Goal: Navigation & Orientation: Find specific page/section

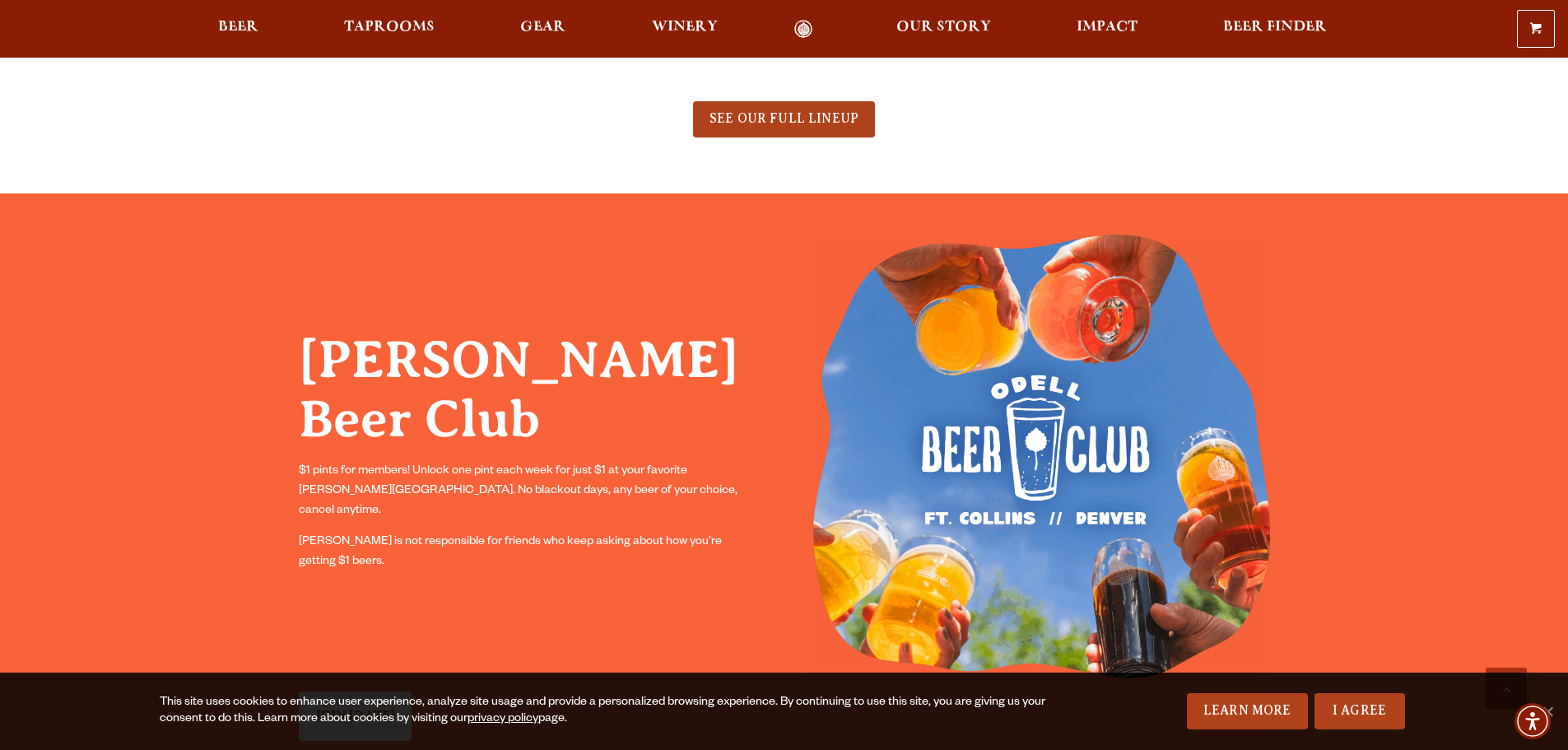
scroll to position [1399, 0]
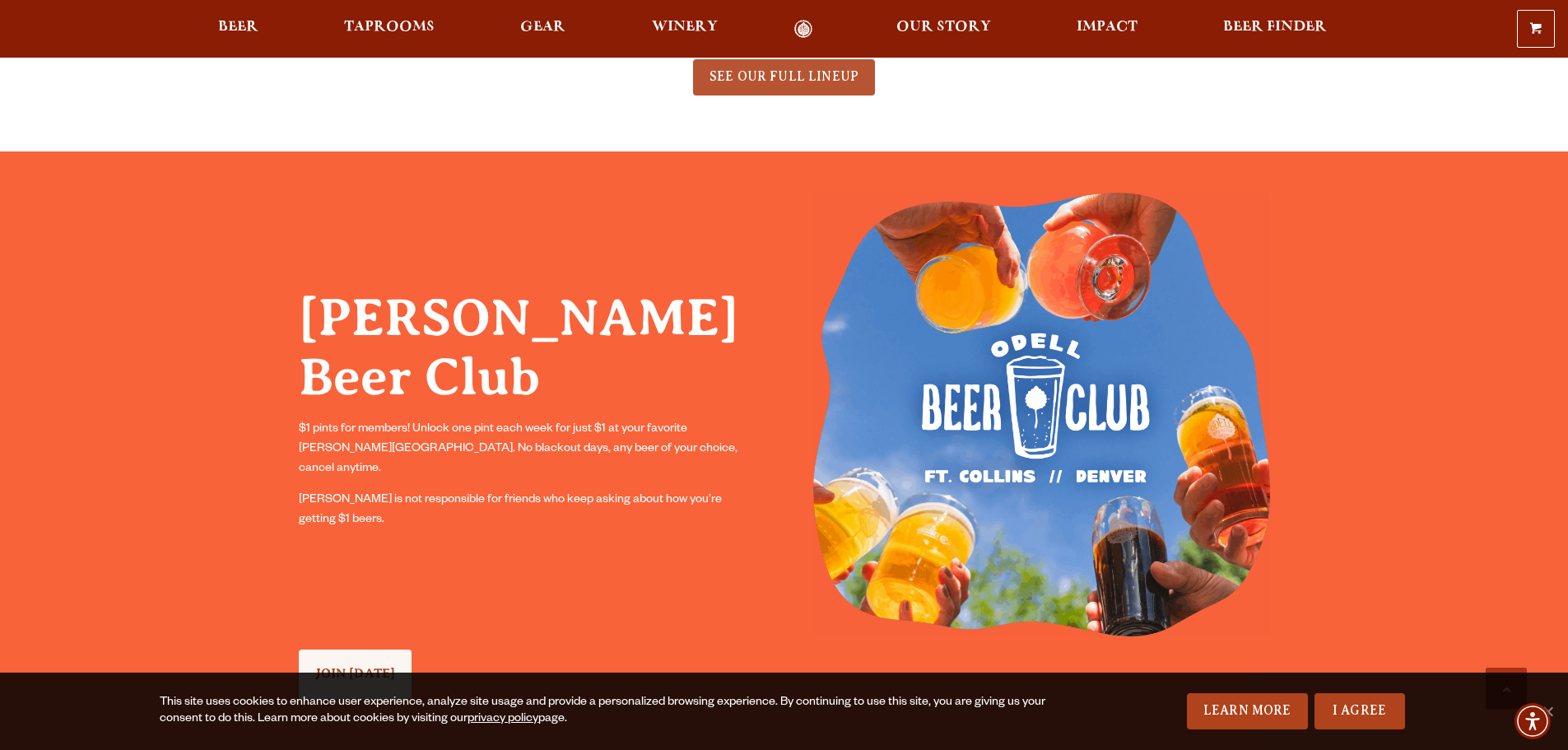
click at [774, 81] on span "SEE OUR FULL LINEUP" at bounding box center [784, 77] width 149 height 15
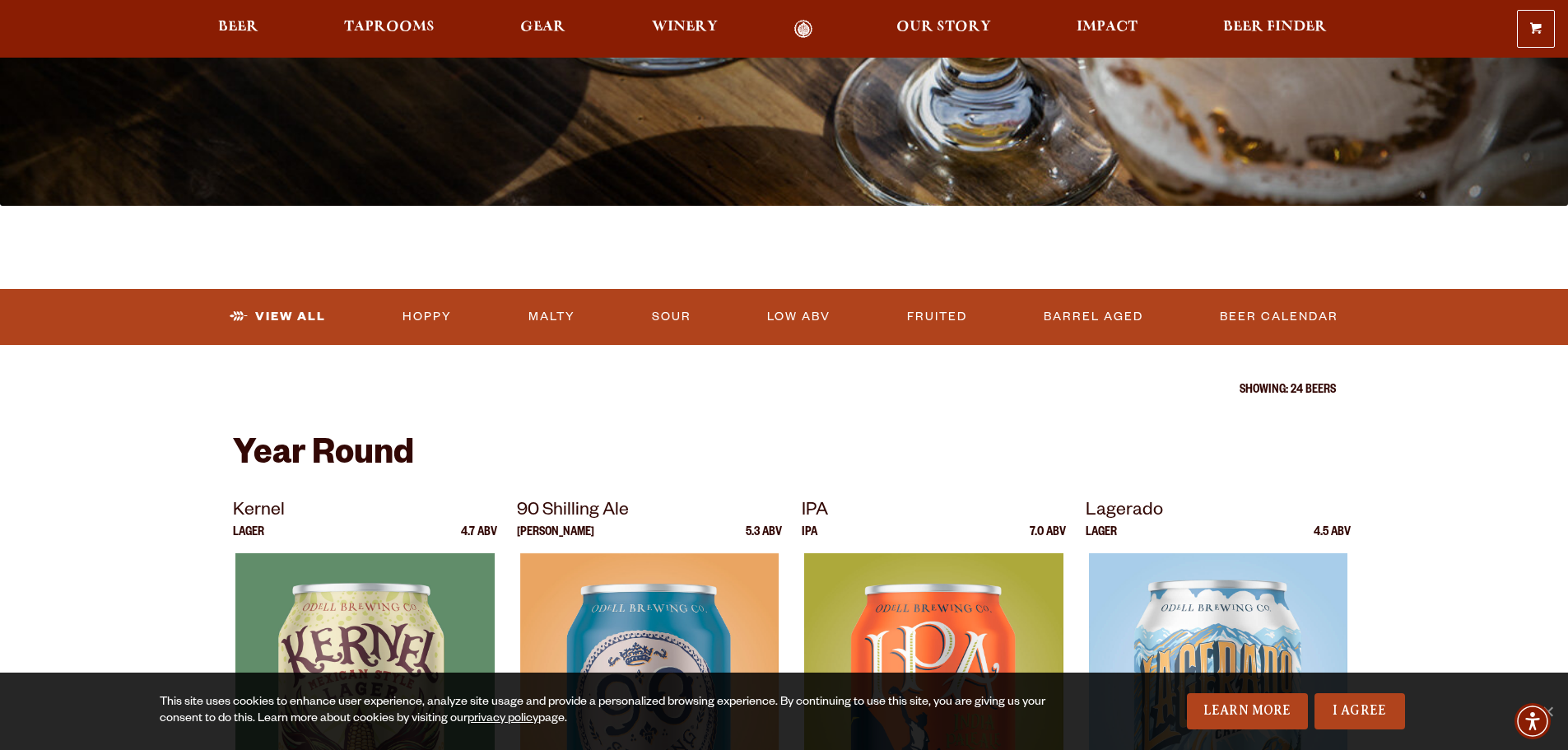
scroll to position [412, 0]
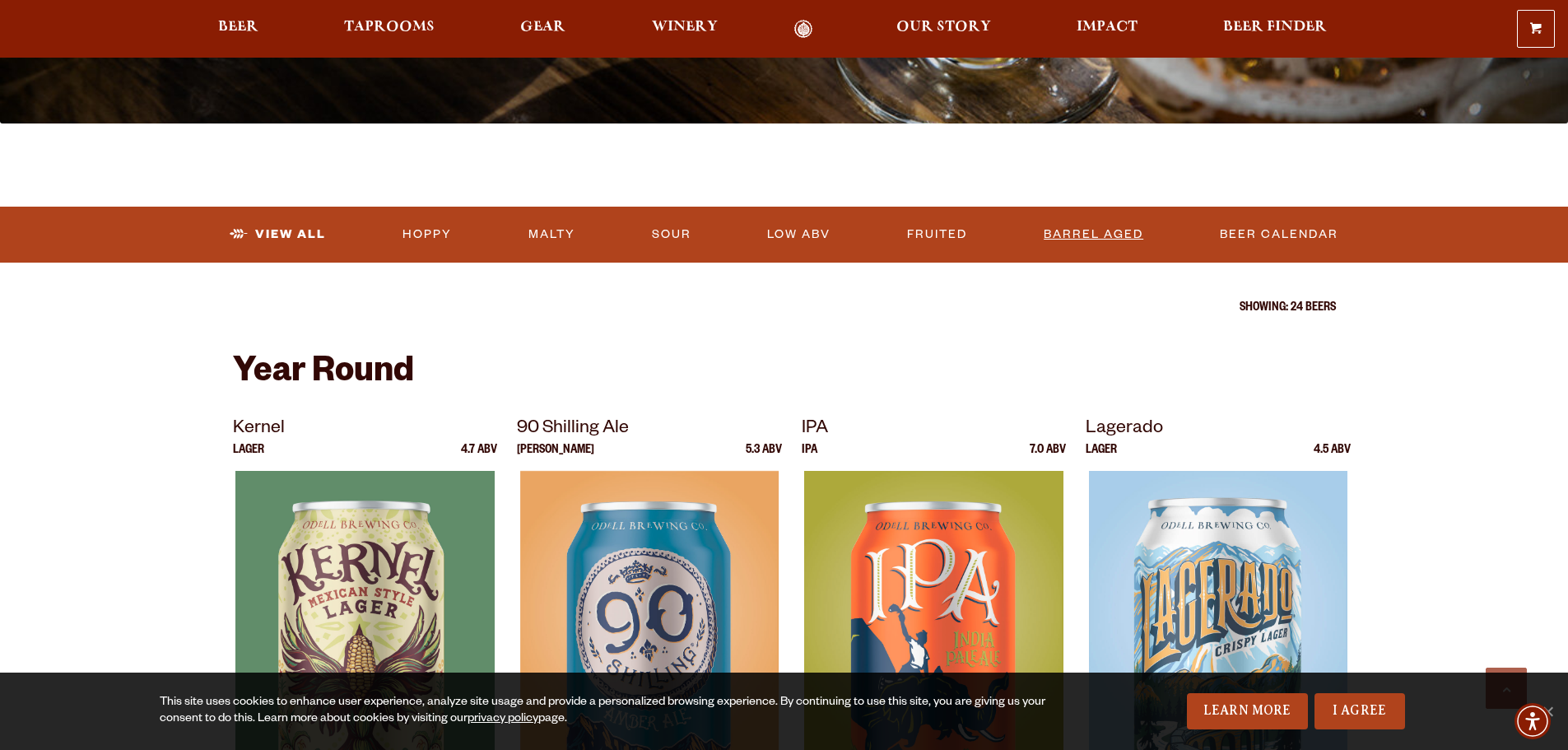
click at [1074, 230] on link "Barrel Aged" at bounding box center [1093, 234] width 113 height 38
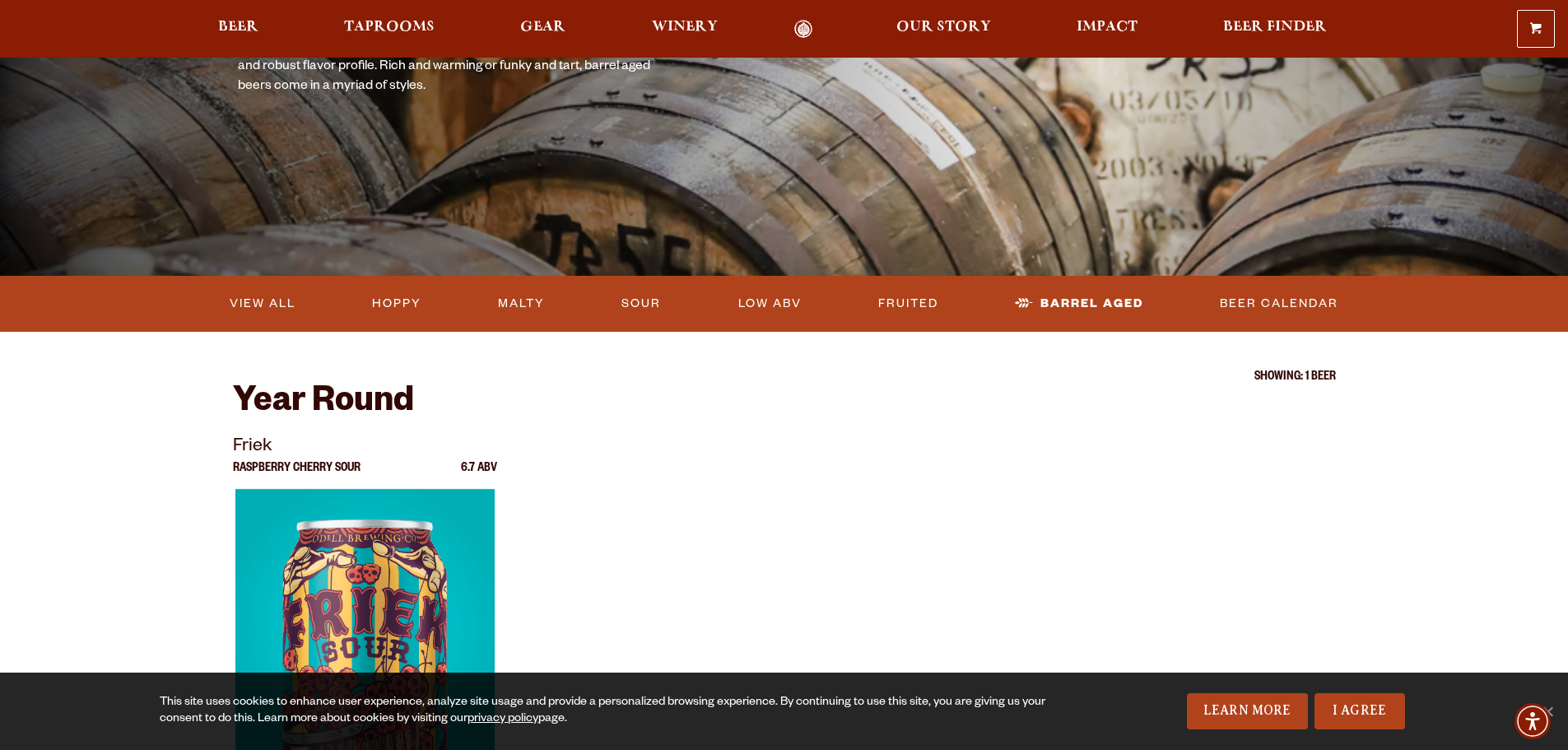
scroll to position [247, 0]
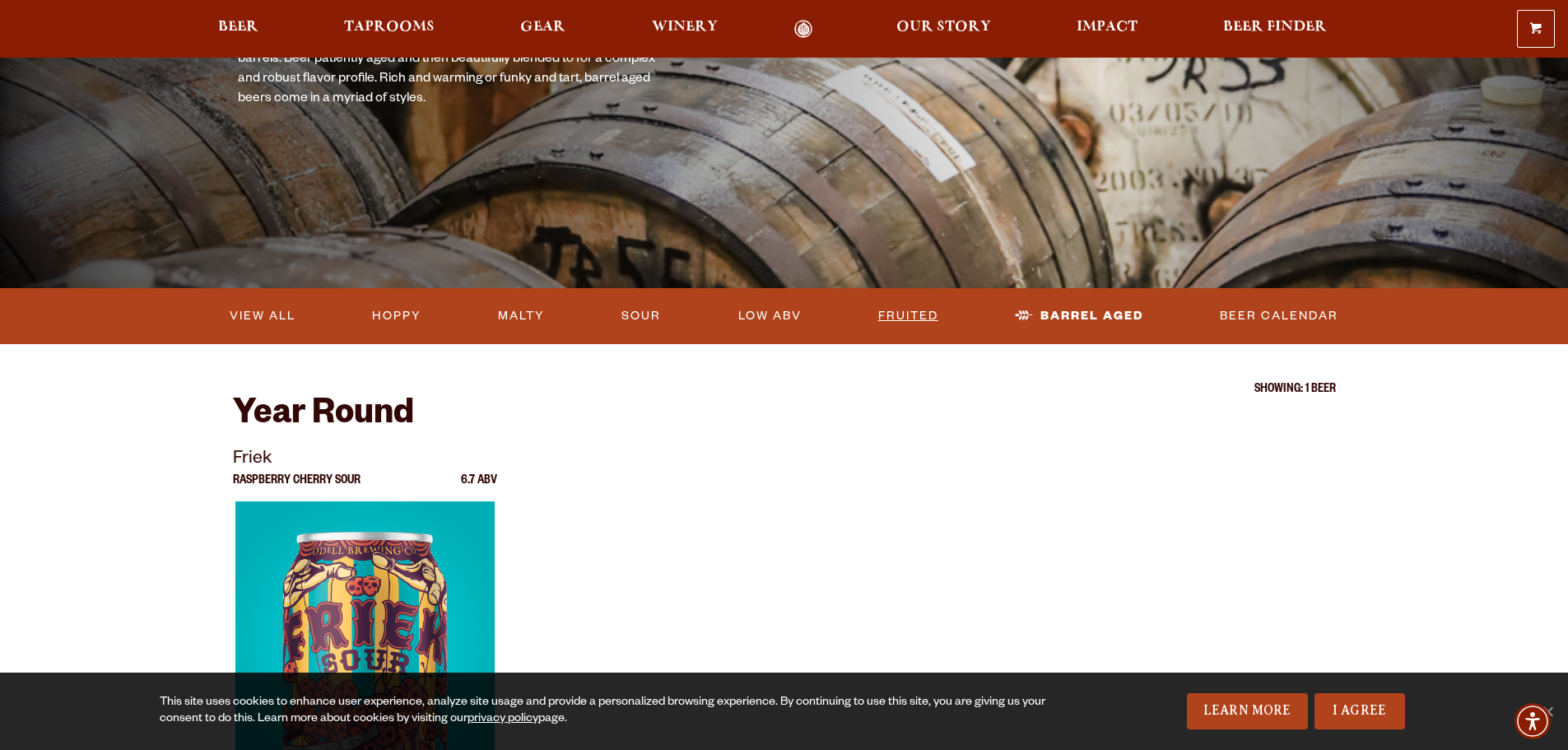
click at [920, 309] on link "Fruited" at bounding box center [908, 316] width 73 height 38
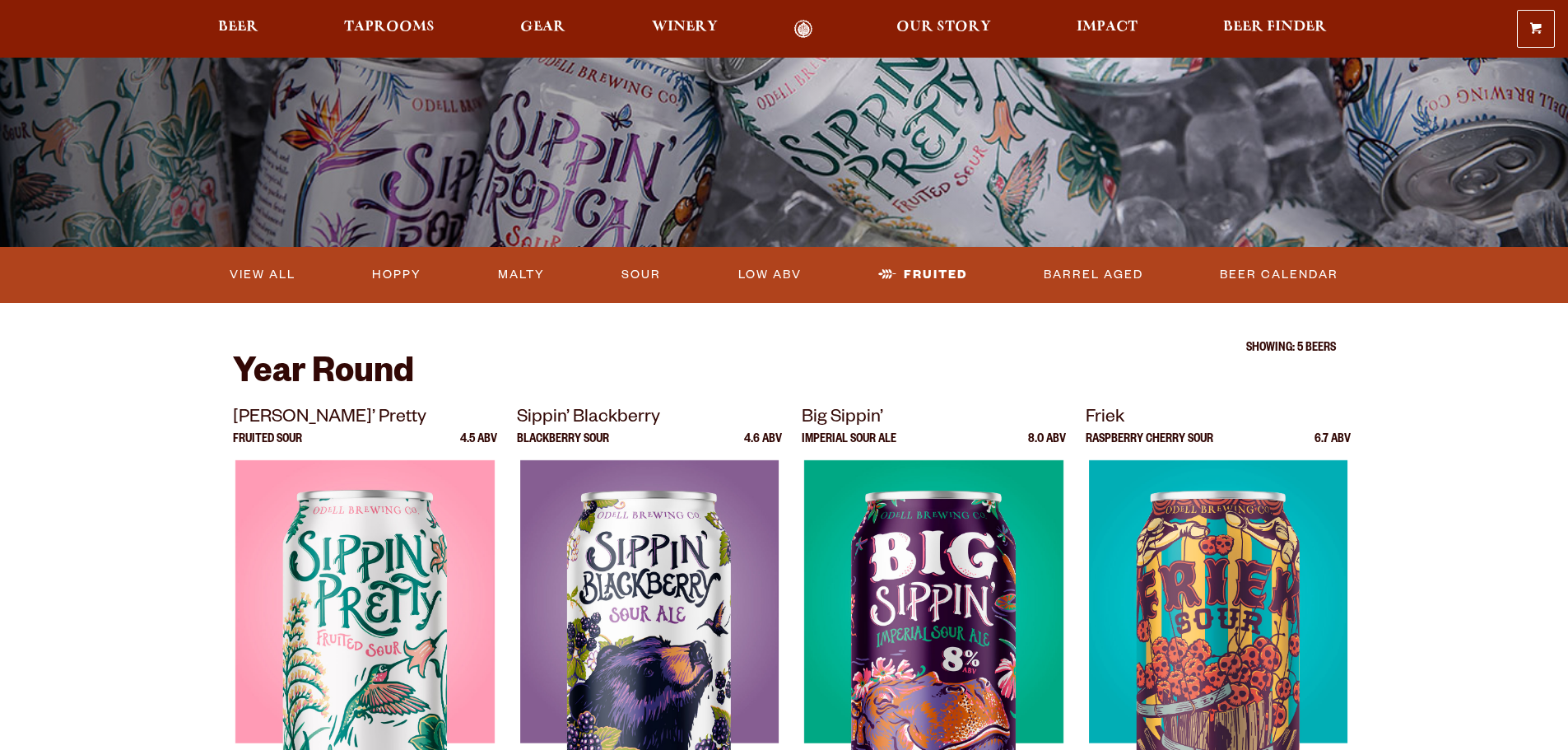
scroll to position [247, 0]
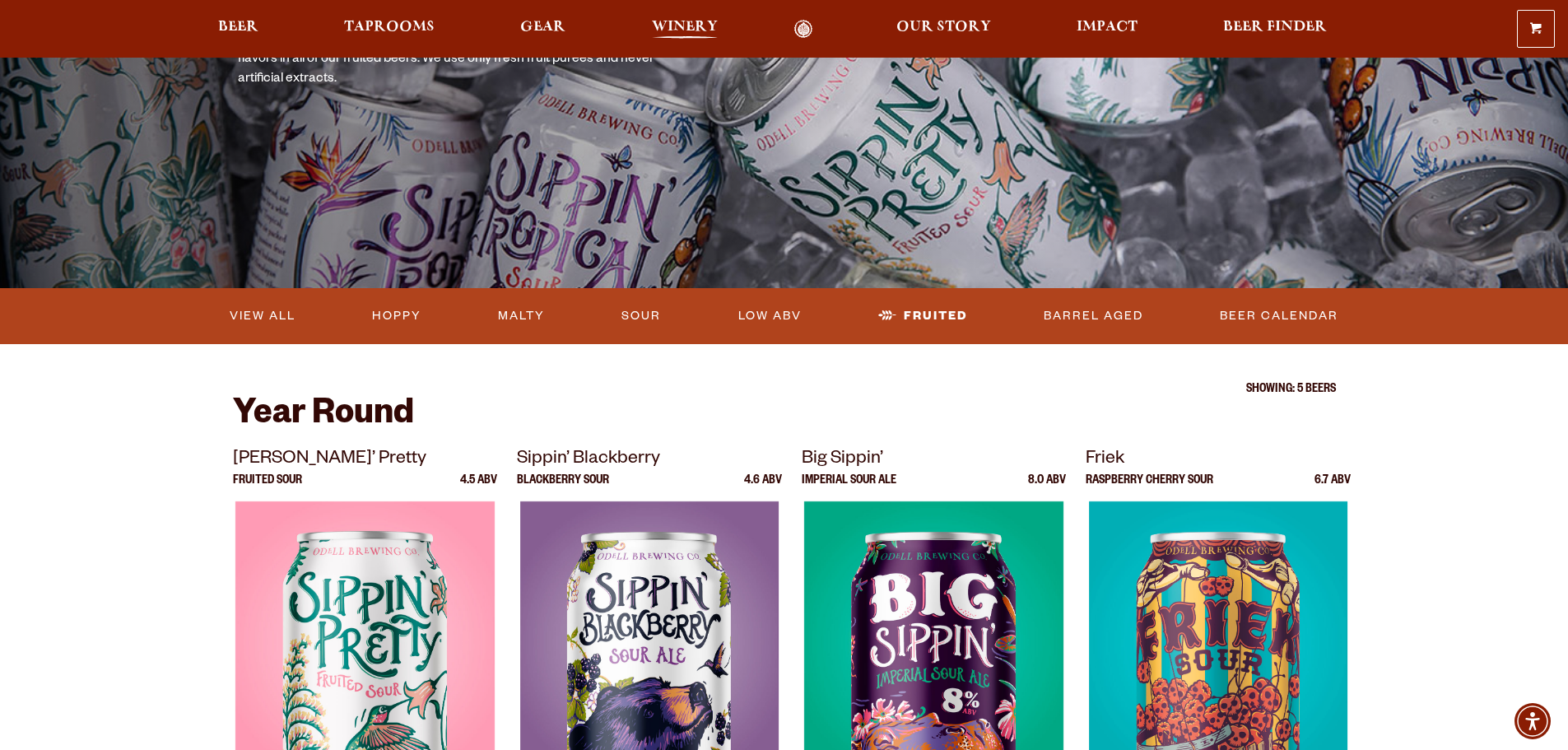
click at [686, 27] on span "Winery" at bounding box center [685, 27] width 66 height 13
